Goal: Information Seeking & Learning: Learn about a topic

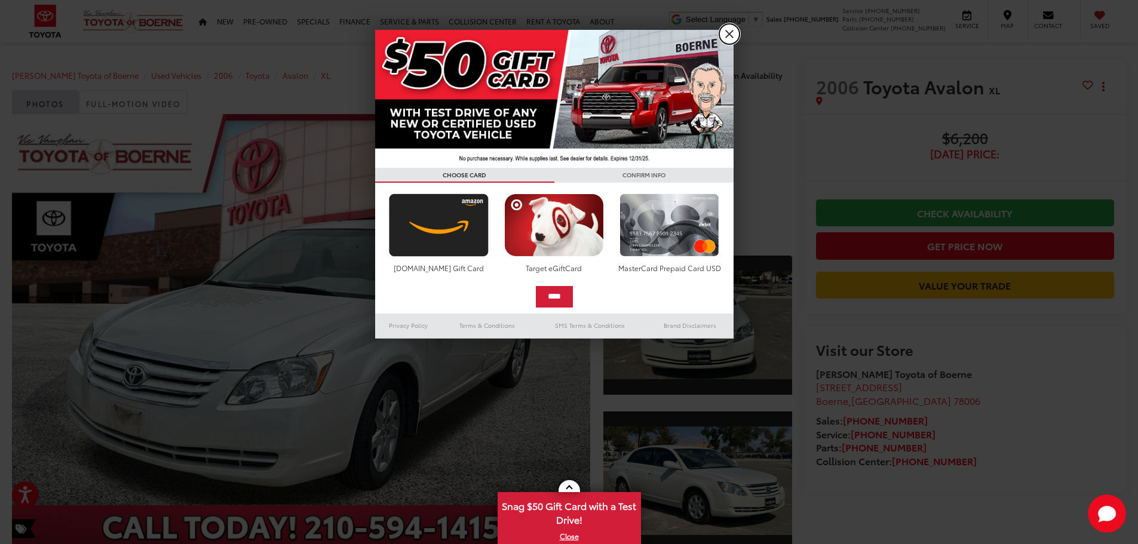
click at [728, 32] on link "X" at bounding box center [729, 34] width 20 height 20
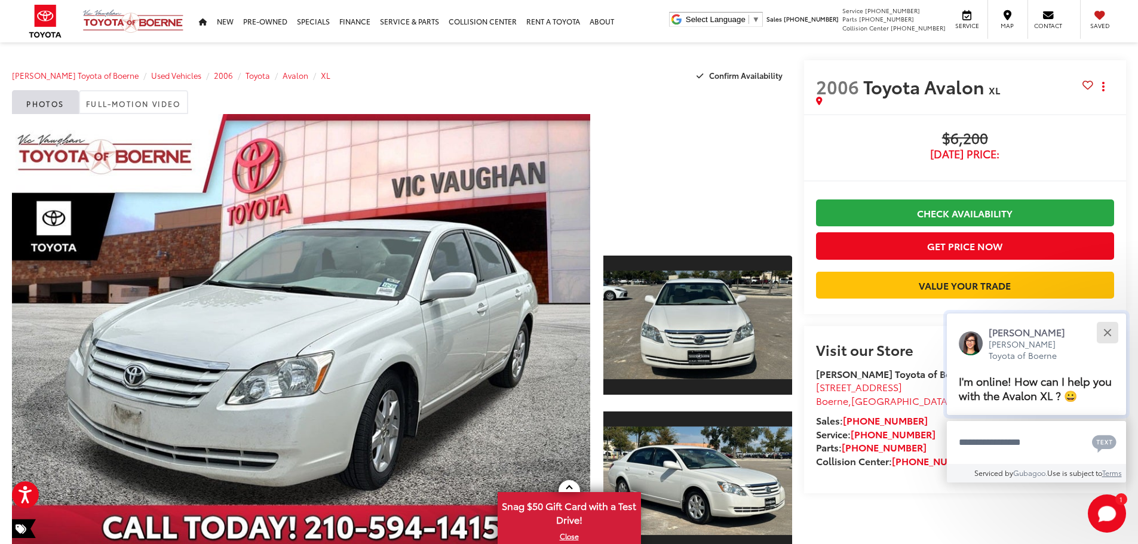
click at [1106, 336] on button "Close" at bounding box center [1107, 332] width 26 height 26
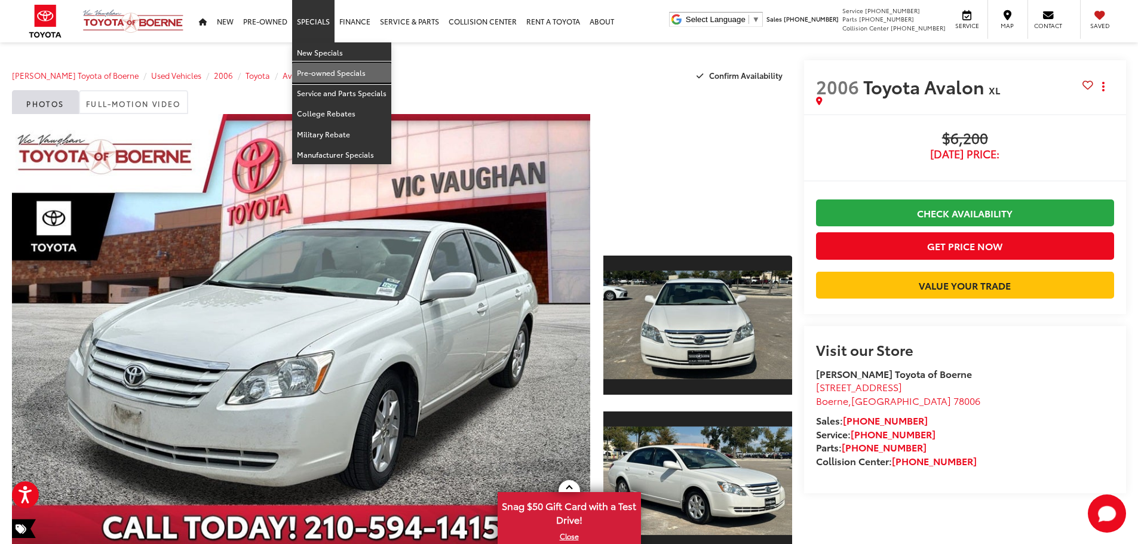
click at [322, 69] on link "Pre-owned Specials" at bounding box center [341, 73] width 99 height 20
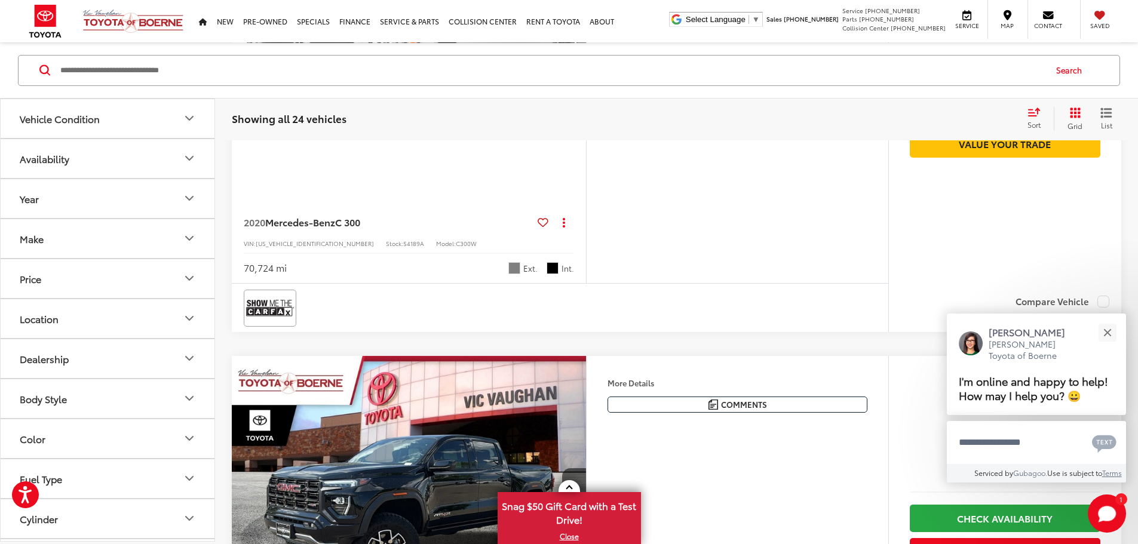
scroll to position [1791, 0]
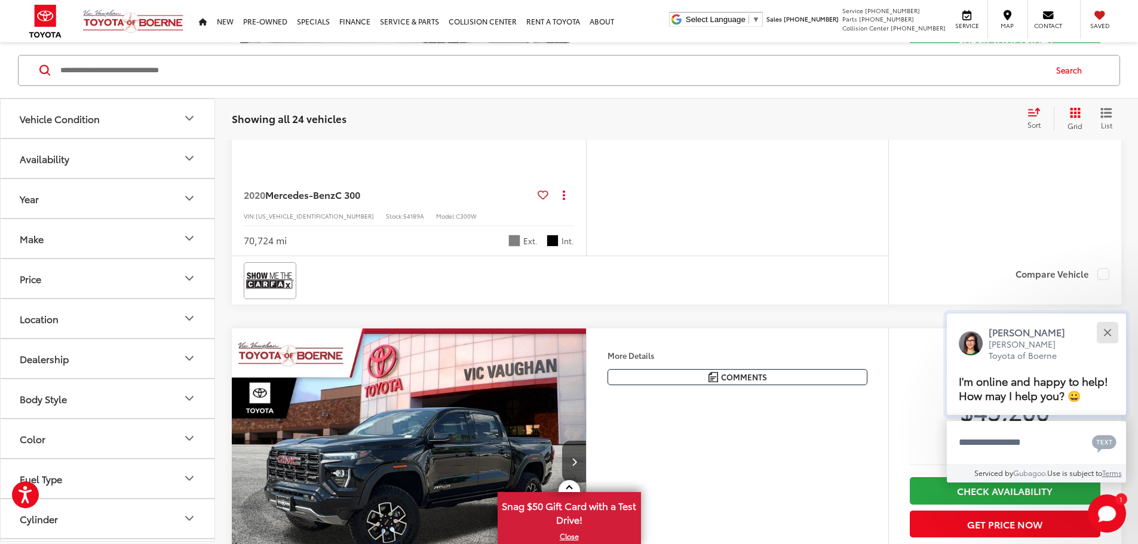
click at [1105, 333] on div "Close" at bounding box center [1107, 332] width 8 height 8
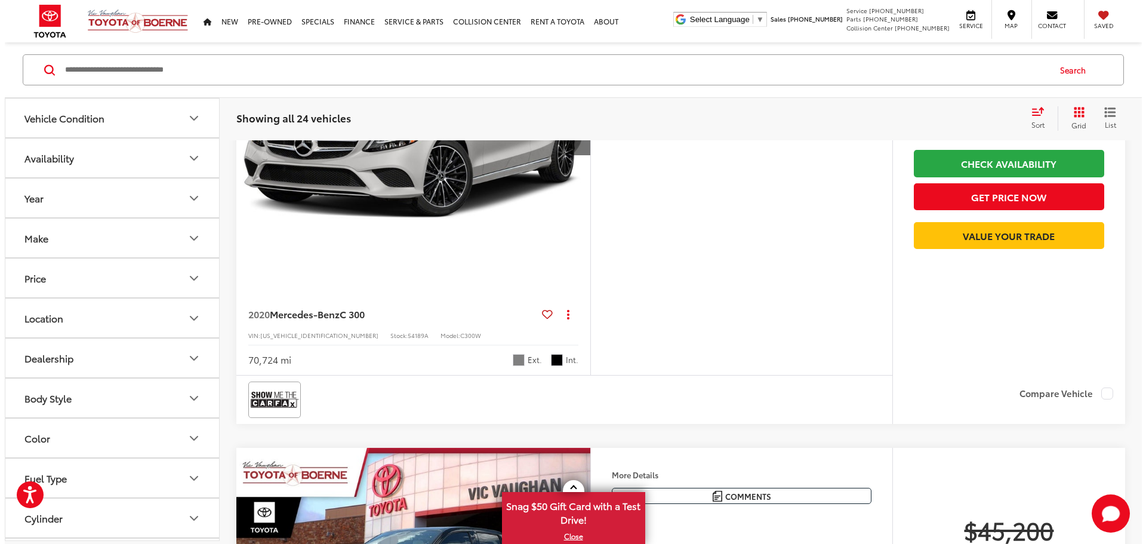
scroll to position [1672, 0]
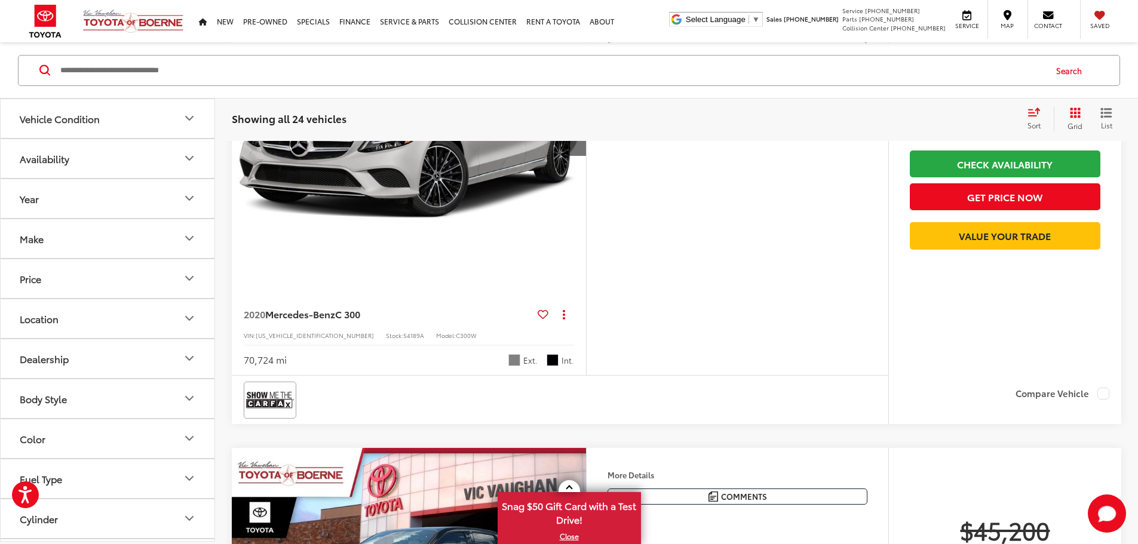
click at [0, 0] on button "More..." at bounding box center [0, 0] width 0 height 0
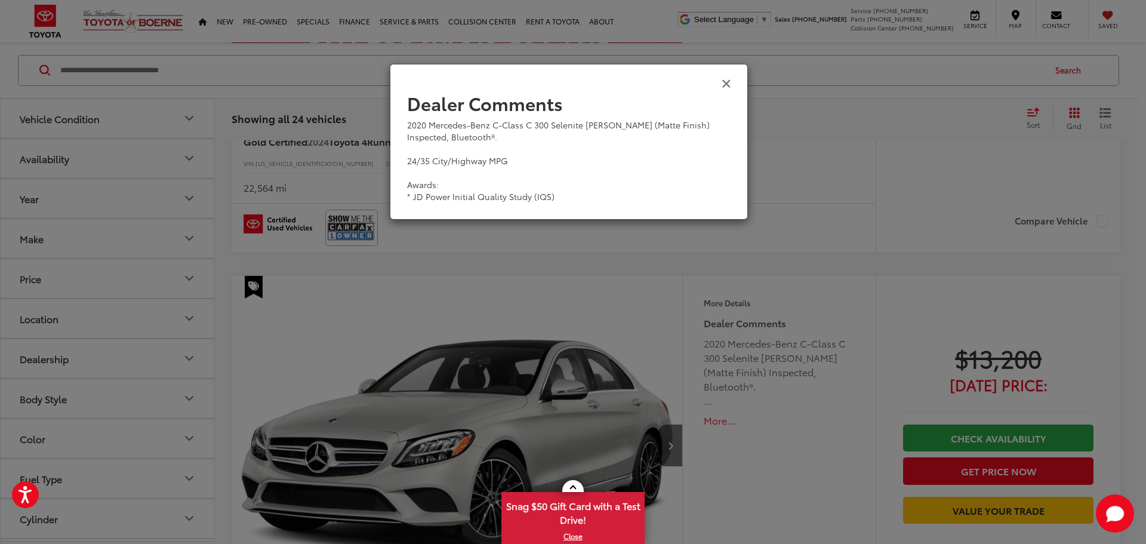
click at [728, 82] on icon "Close" at bounding box center [727, 82] width 10 height 13
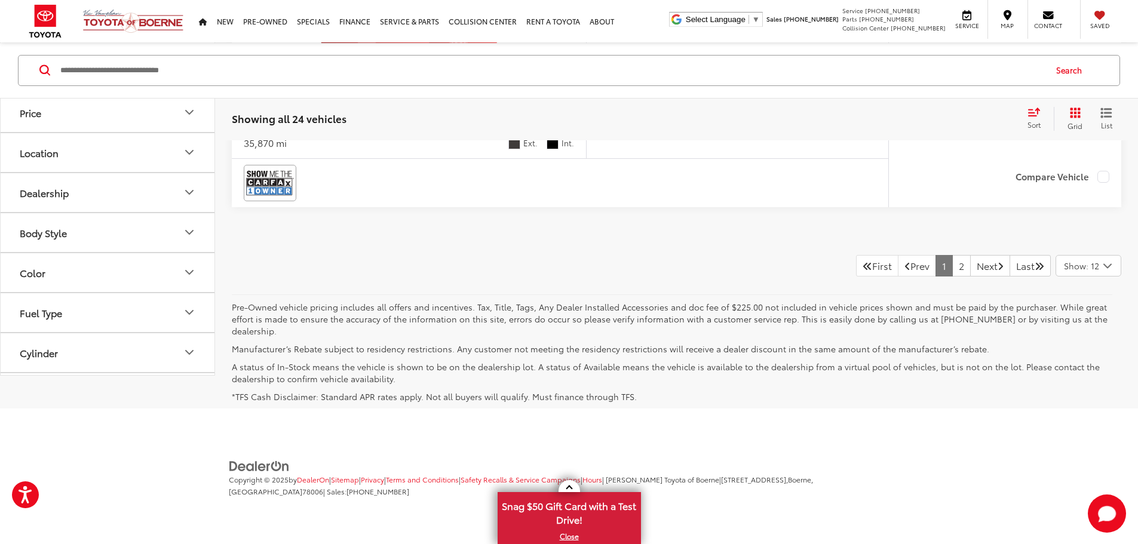
scroll to position [6469, 0]
